Goal: Book appointment/travel/reservation

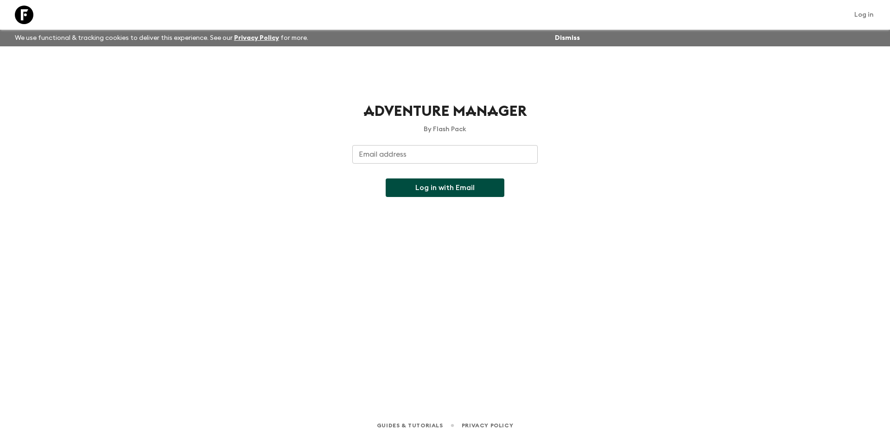
click at [407, 164] on input "Email address" at bounding box center [445, 154] width 186 height 19
type input "[EMAIL_ADDRESS][DOMAIN_NAME]"
click at [407, 197] on button "Log in with Email" at bounding box center [445, 188] width 119 height 19
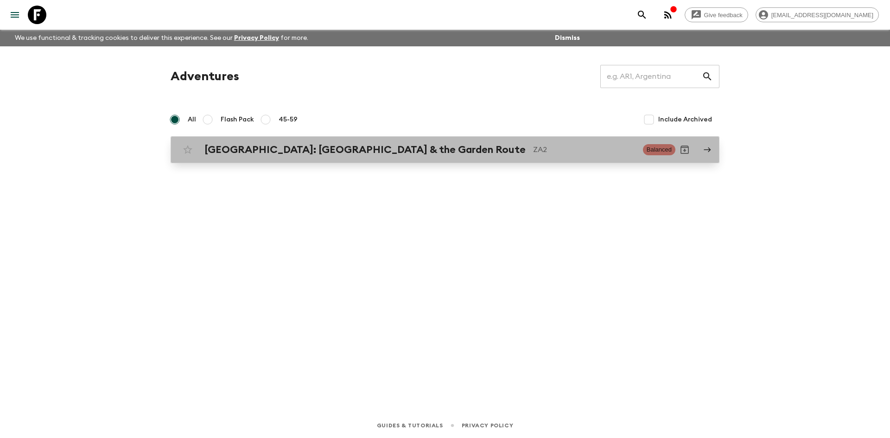
click at [266, 156] on h2 "[GEOGRAPHIC_DATA]: [GEOGRAPHIC_DATA] & the Garden Route" at bounding box center [365, 150] width 321 height 12
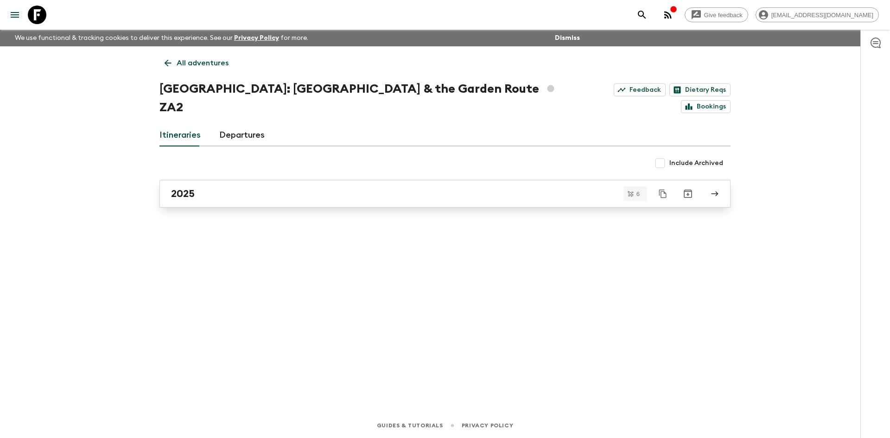
click at [224, 187] on link "2025" at bounding box center [445, 194] width 571 height 28
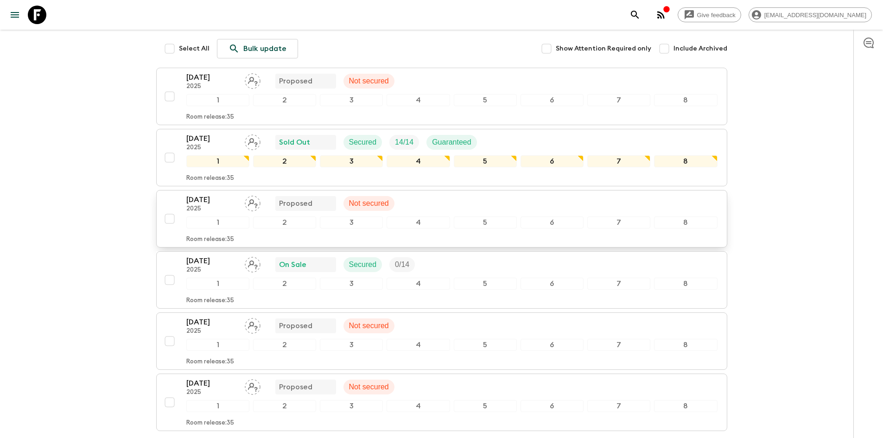
scroll to position [136, 0]
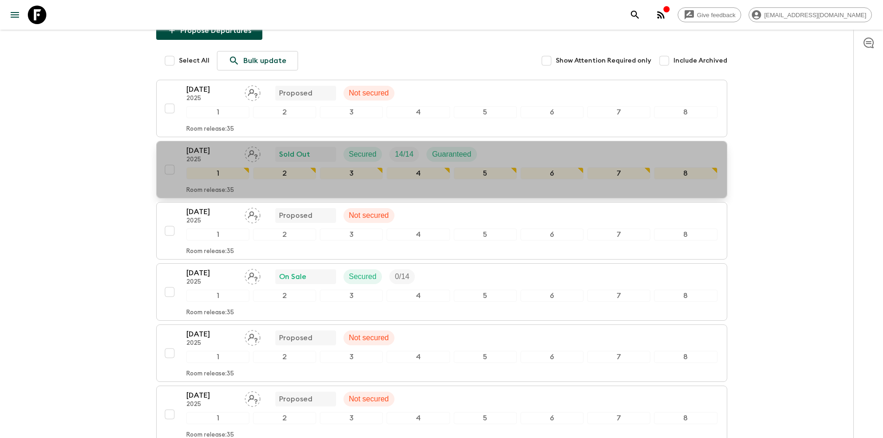
click at [215, 156] on p "[DATE]" at bounding box center [211, 150] width 51 height 11
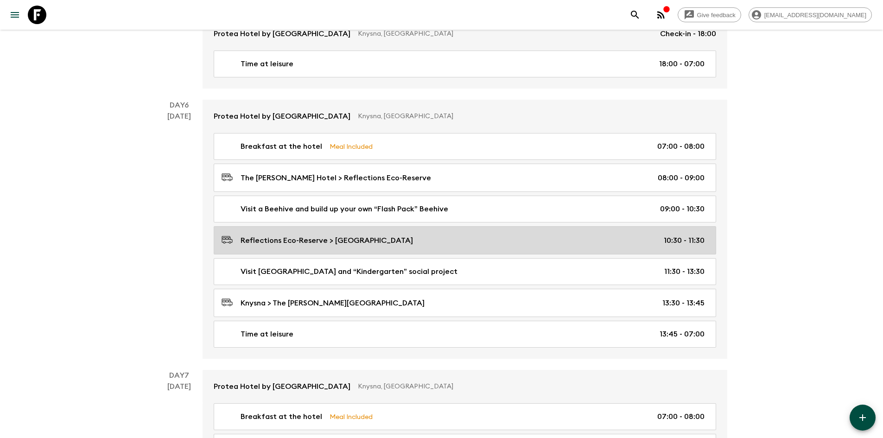
scroll to position [1623, 0]
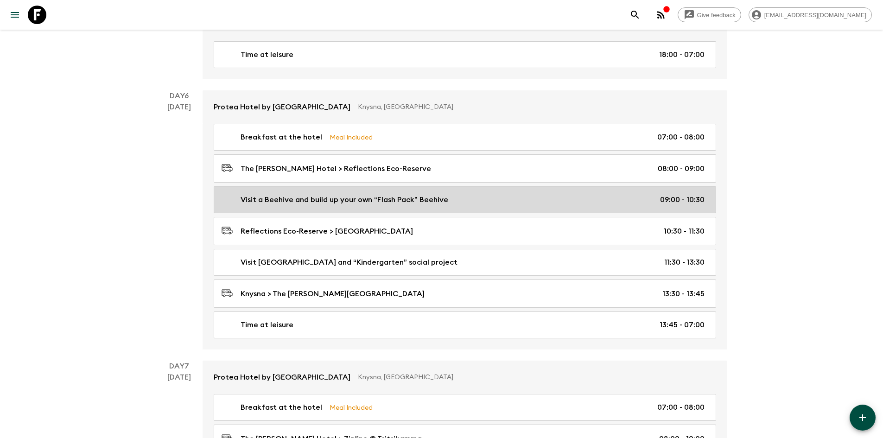
click at [339, 205] on p "Visit a Beehive and build up your own “Flash Pack” Beehive" at bounding box center [345, 199] width 208 height 11
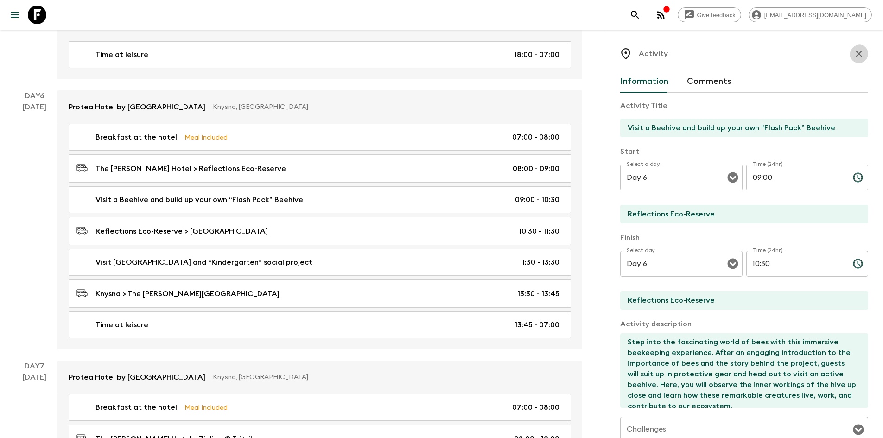
click at [854, 51] on icon "button" at bounding box center [859, 53] width 11 height 11
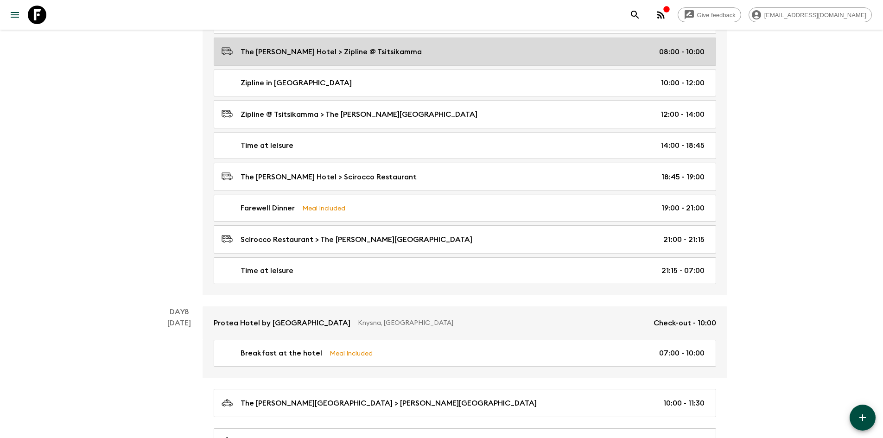
scroll to position [1993, 0]
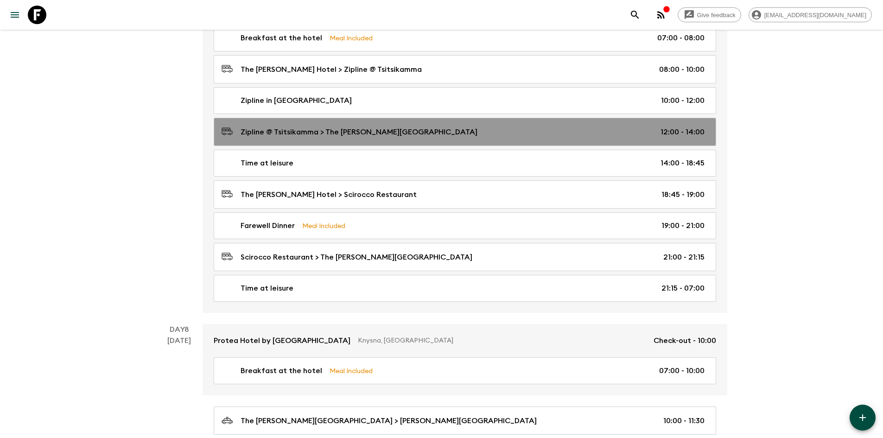
click at [499, 128] on link "Zipline @ [GEOGRAPHIC_DATA] > The [PERSON_NAME] Hotel 12:00 - 14:00" at bounding box center [465, 132] width 503 height 28
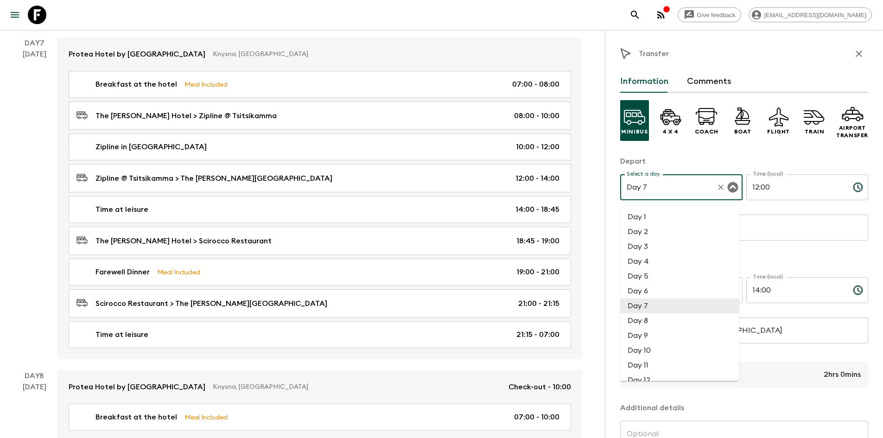
click at [700, 195] on input "Day 7" at bounding box center [669, 188] width 88 height 18
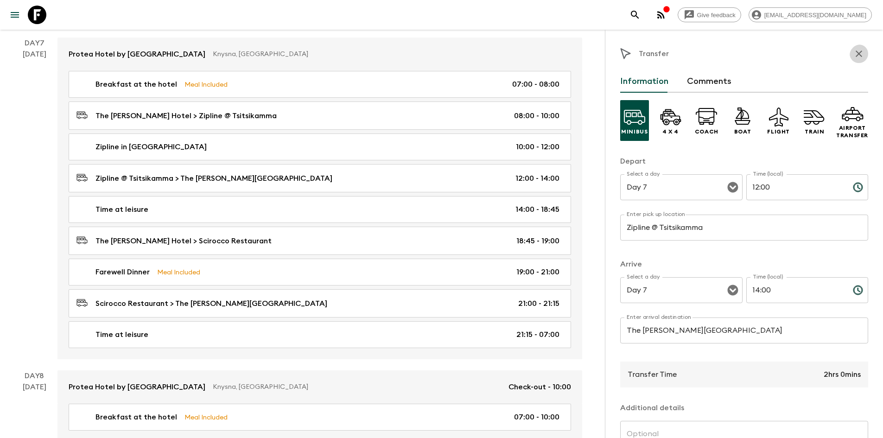
click at [854, 56] on icon "button" at bounding box center [859, 53] width 11 height 11
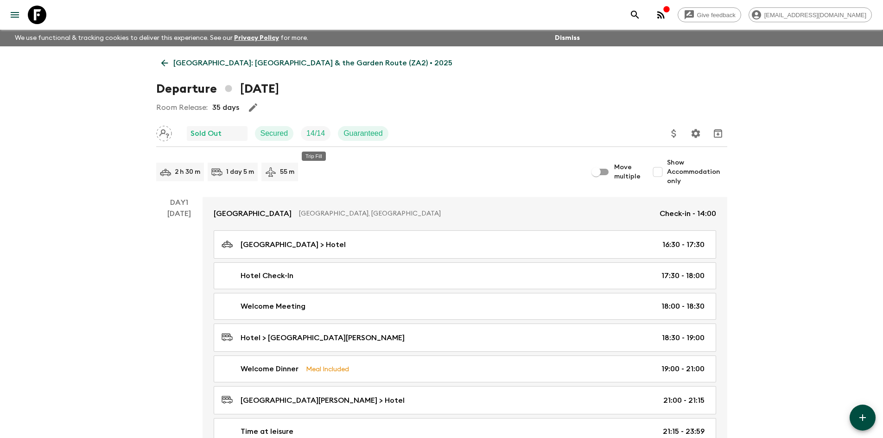
click at [316, 137] on p "14 / 14" at bounding box center [316, 133] width 19 height 11
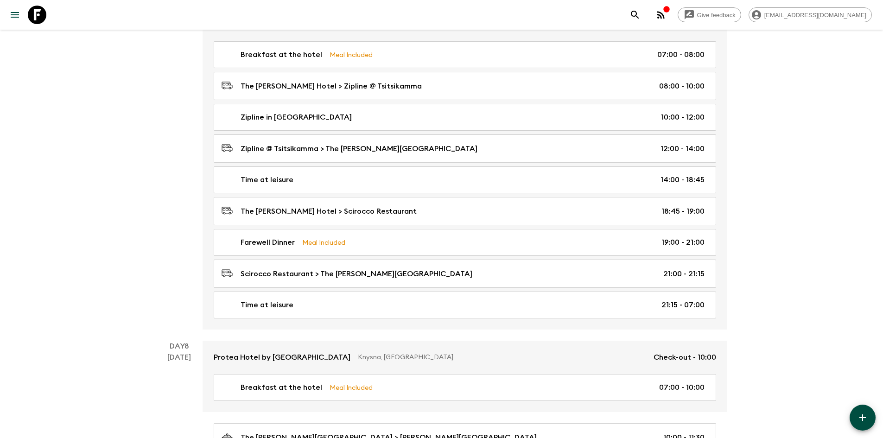
scroll to position [1994, 0]
